Goal: Find contact information: Find contact information

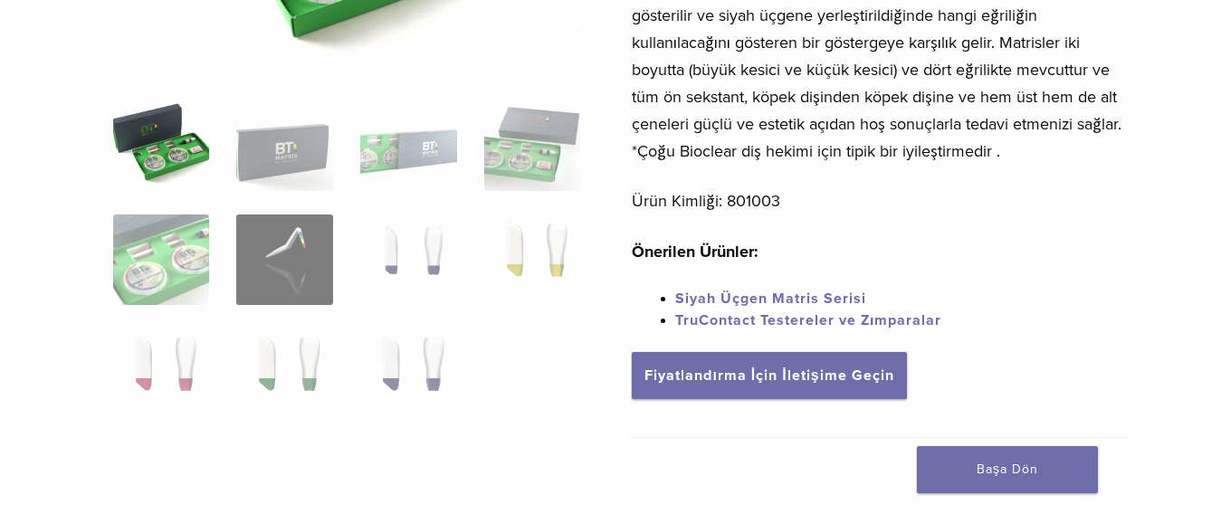
scroll to position [434, 0]
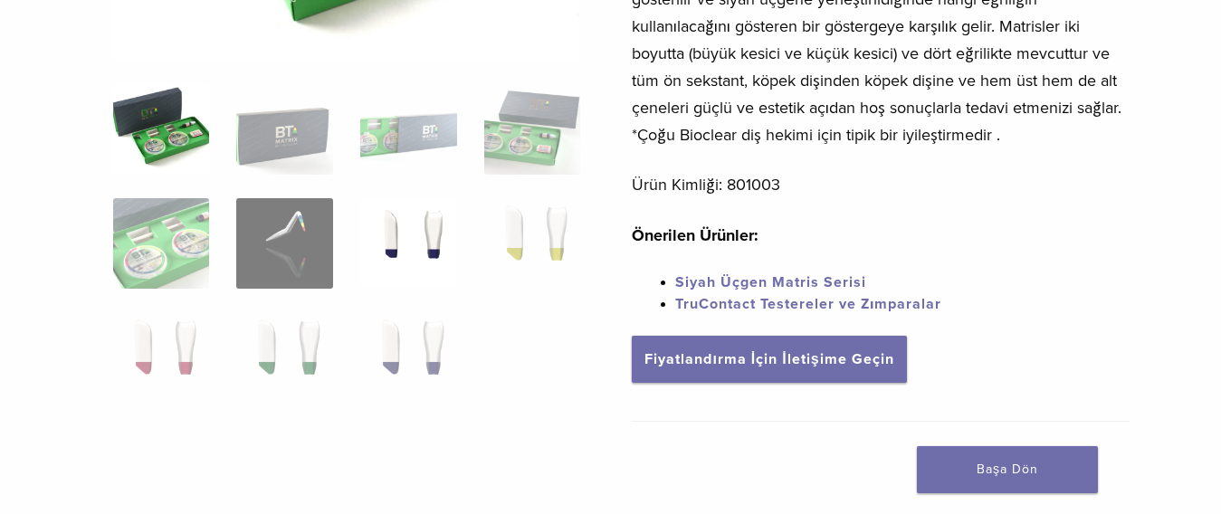
click at [430, 224] on img at bounding box center [408, 243] width 97 height 91
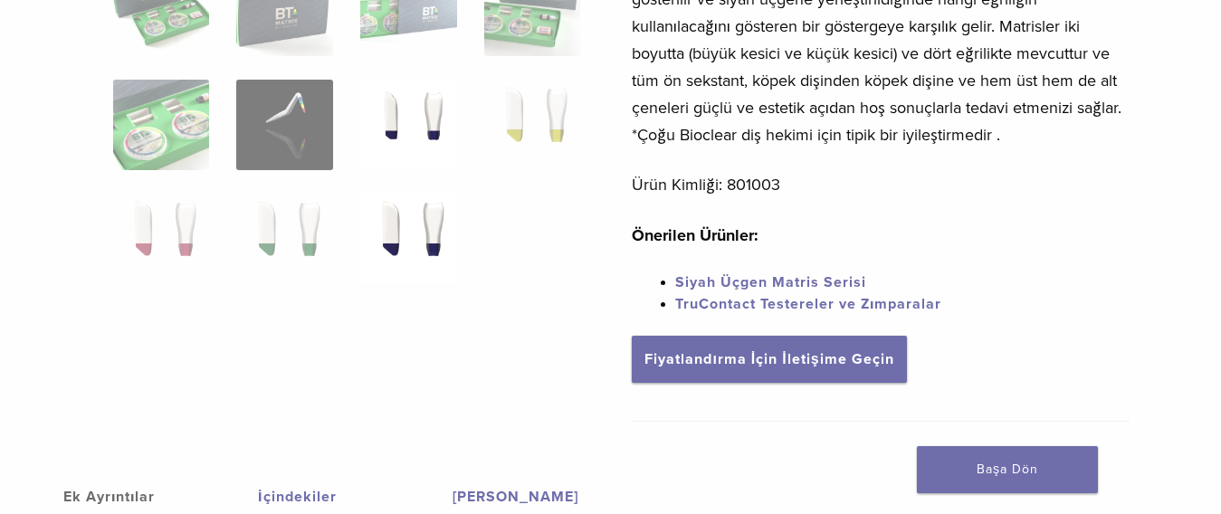
click at [427, 222] on img at bounding box center [408, 239] width 97 height 91
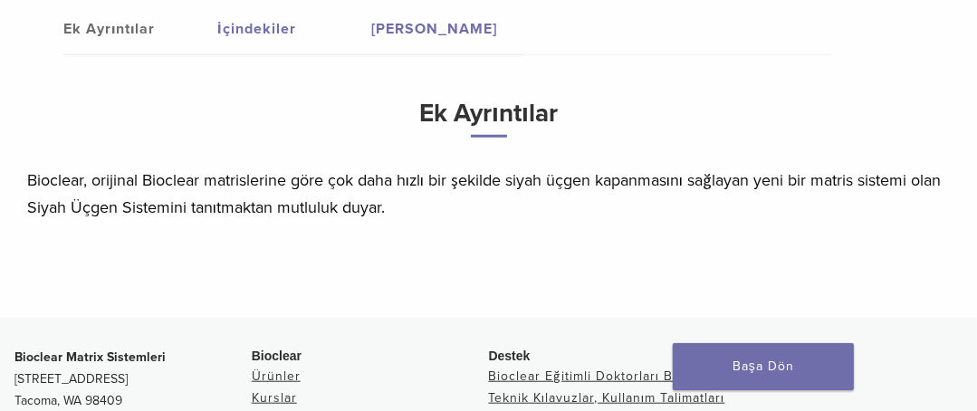
scroll to position [1021, 0]
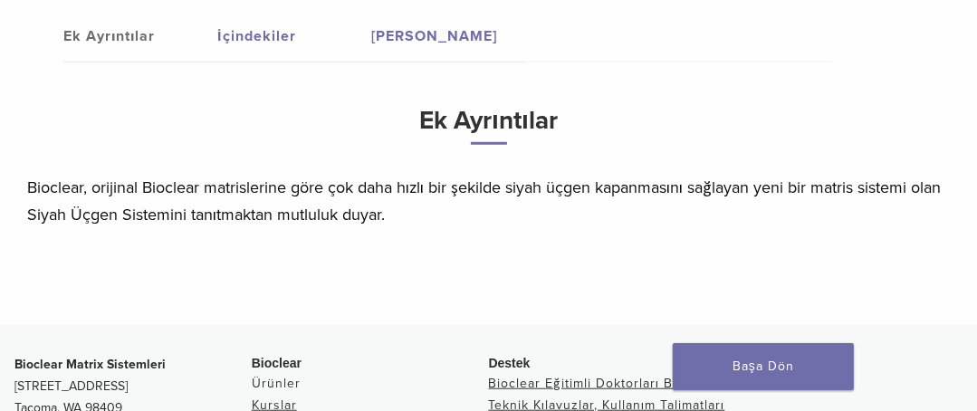
click at [275, 381] on font "Ürünler" at bounding box center [276, 383] width 49 height 15
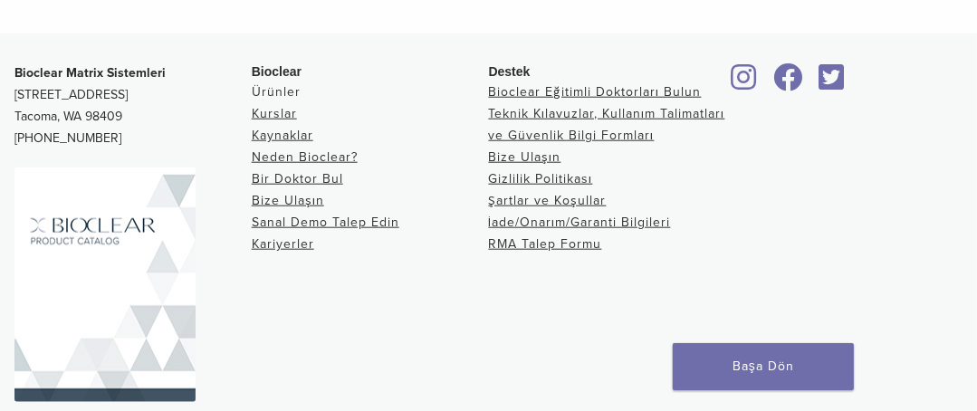
scroll to position [1340, 0]
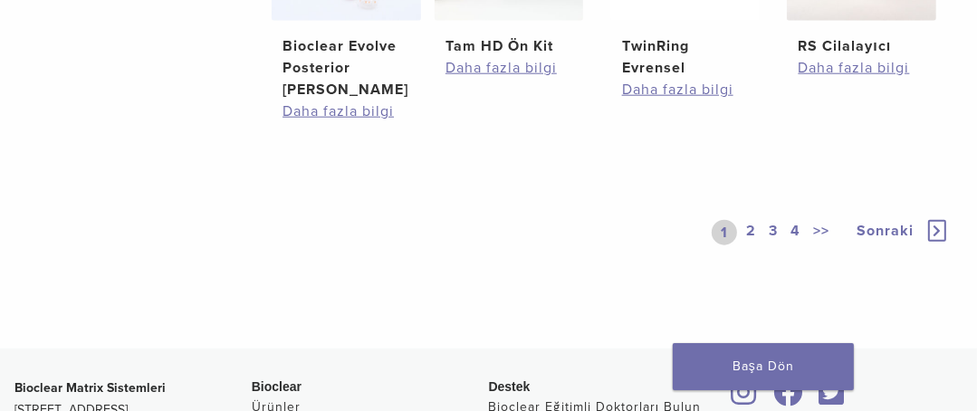
scroll to position [1419, 0]
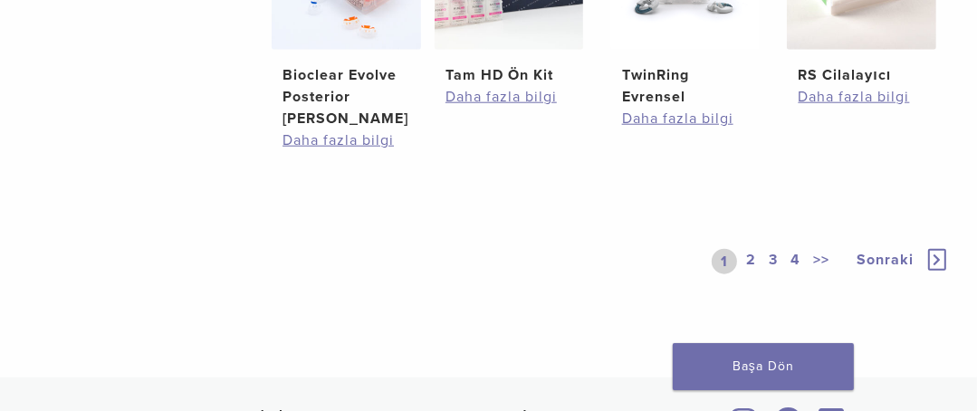
click at [935, 249] on icon at bounding box center [937, 260] width 18 height 22
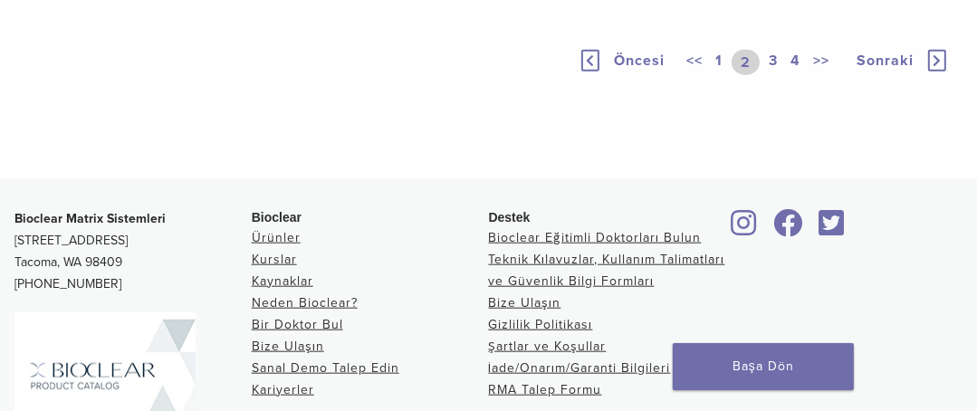
scroll to position [1303, 0]
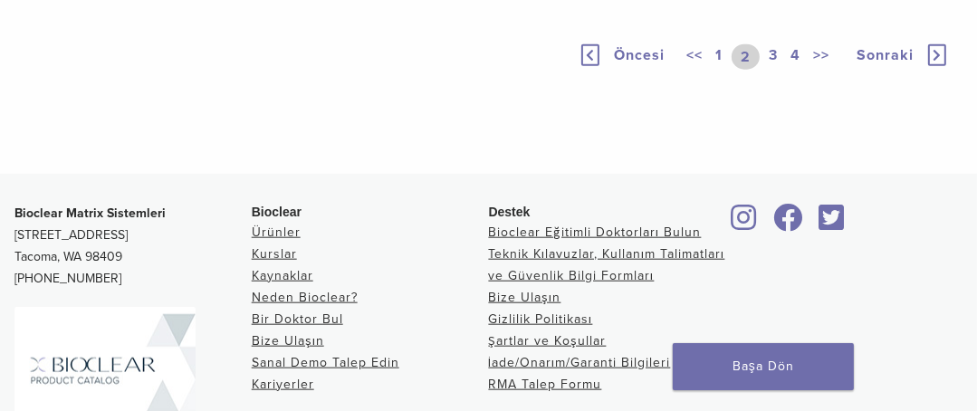
click at [935, 66] on icon at bounding box center [937, 55] width 18 height 22
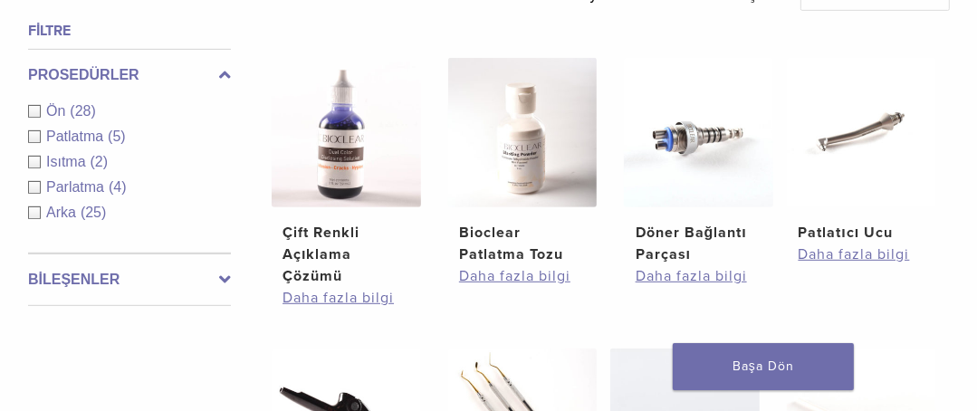
scroll to position [578, 0]
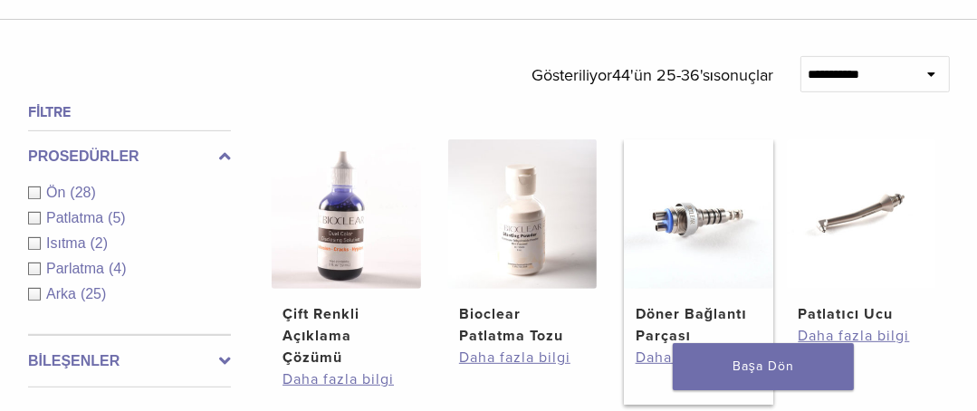
click at [683, 235] on img at bounding box center [698, 213] width 149 height 149
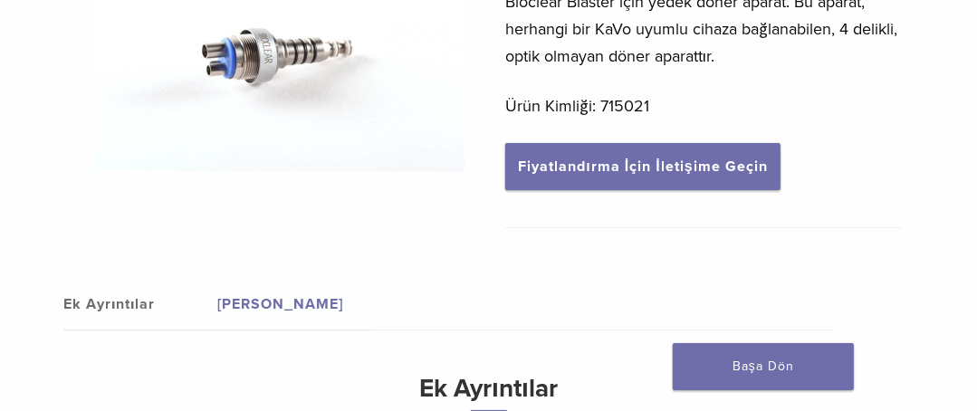
scroll to position [261, 0]
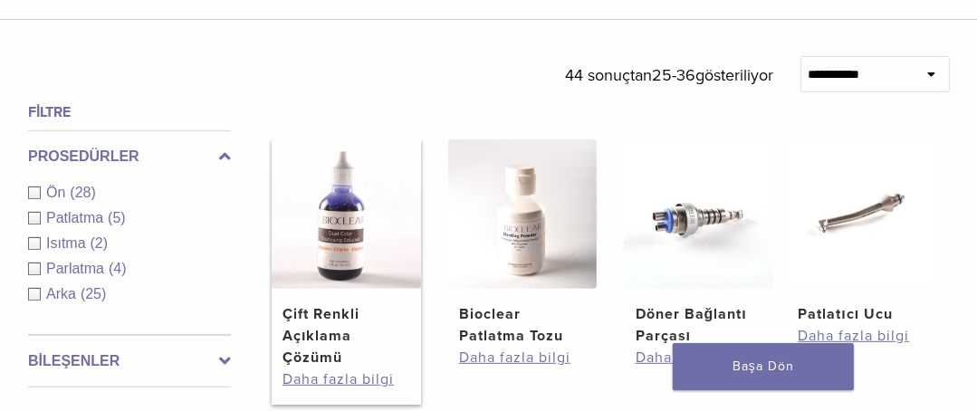
scroll to position [610, 0]
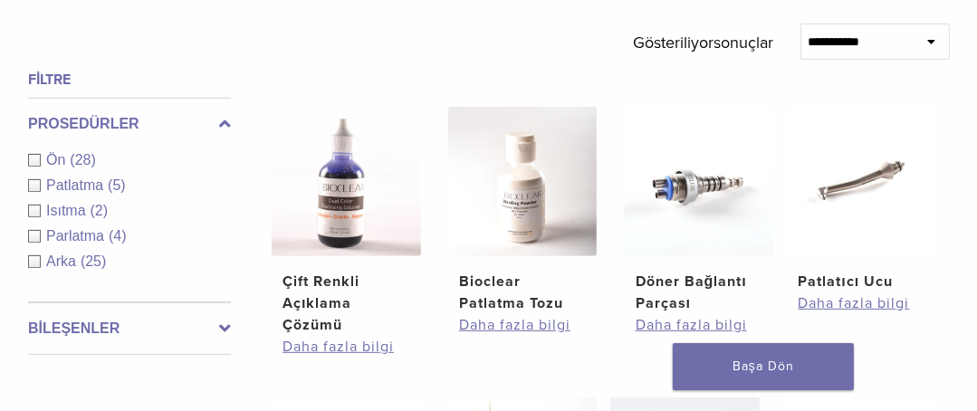
click at [76, 236] on font "Parlatma" at bounding box center [75, 235] width 58 height 15
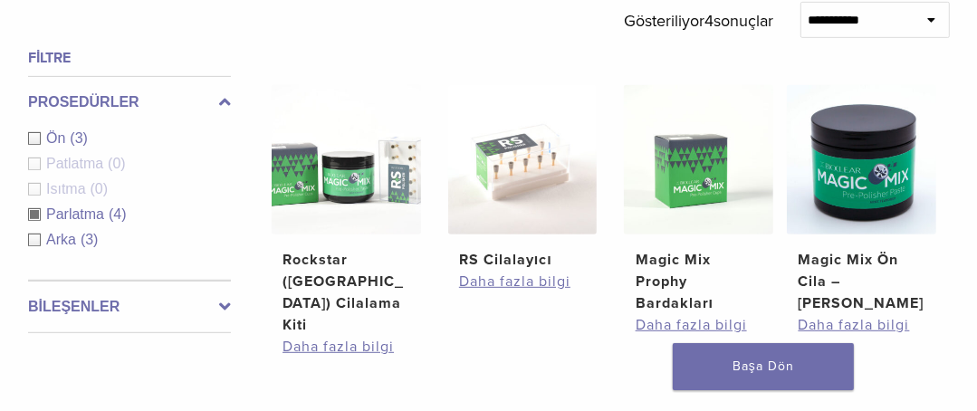
scroll to position [639, 0]
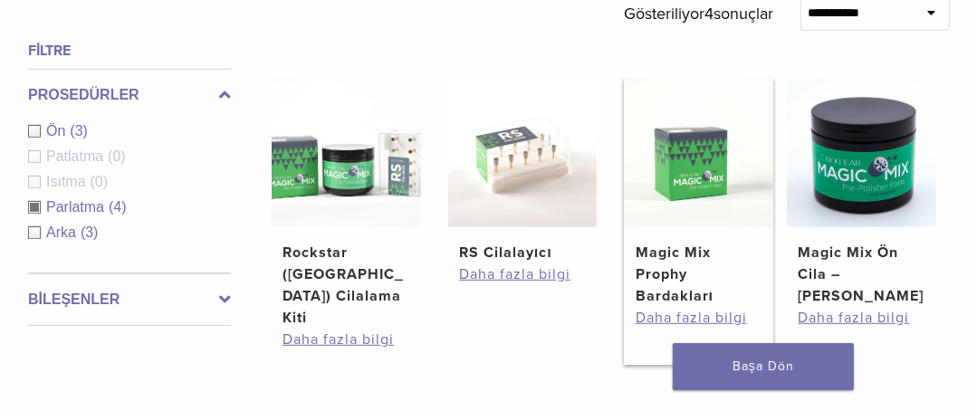
click at [699, 165] on img at bounding box center [698, 152] width 149 height 149
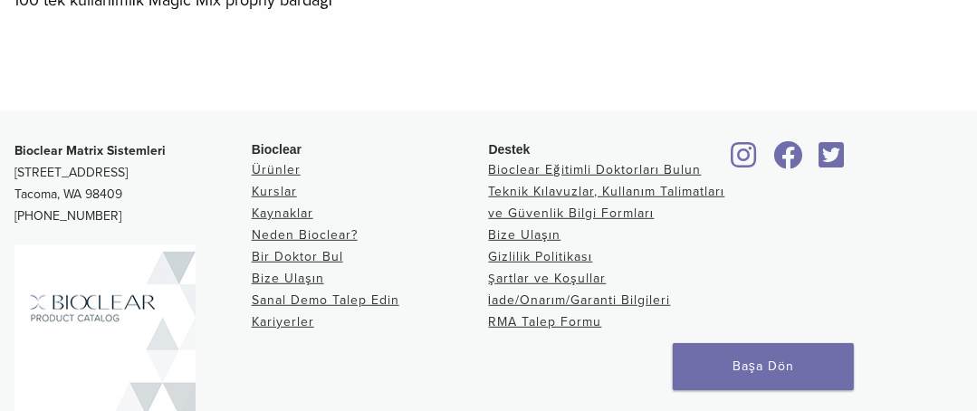
scroll to position [753, 0]
click at [532, 230] on font "Bize Ulaşın" at bounding box center [525, 235] width 72 height 15
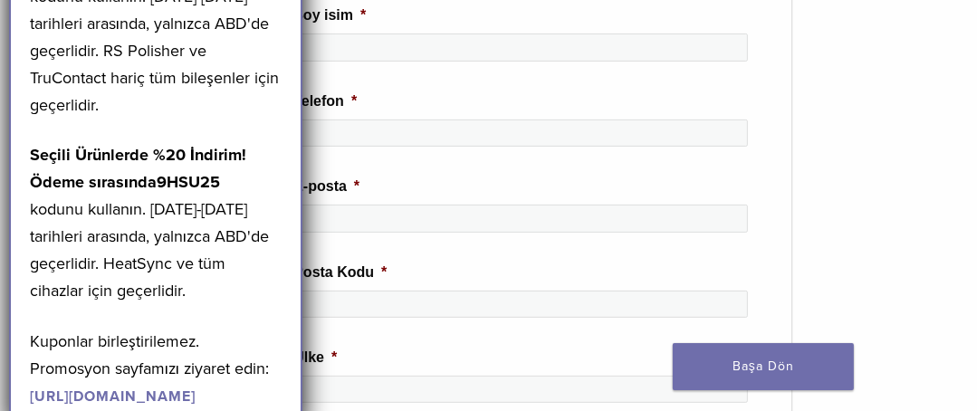
scroll to position [608, 0]
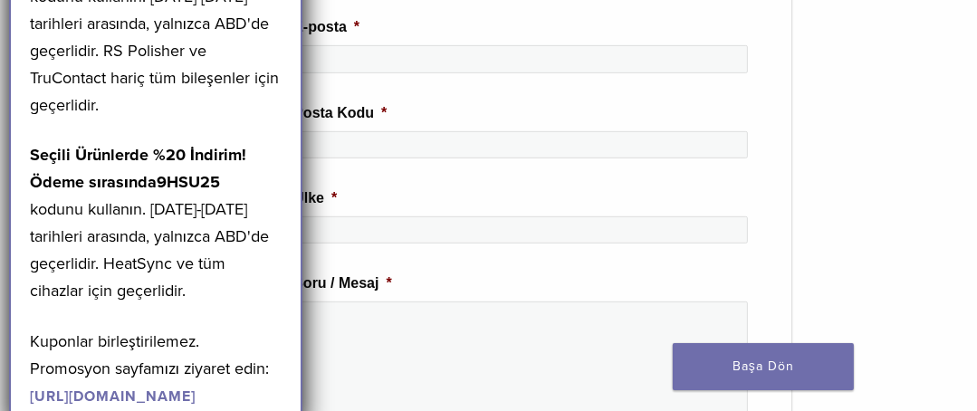
click at [938, 119] on div "**********" at bounding box center [488, 220] width 977 height 1156
